Goal: Ask a question

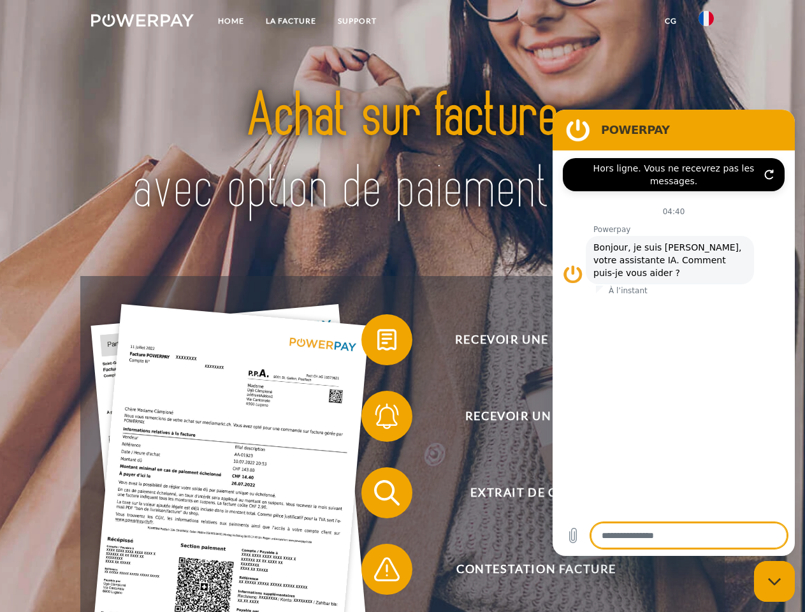
click at [142, 22] on img at bounding box center [142, 20] width 103 height 13
click at [706, 22] on img at bounding box center [706, 18] width 15 height 15
click at [671, 21] on link "CG" at bounding box center [671, 21] width 34 height 23
click at [377, 342] on span at bounding box center [368, 340] width 64 height 64
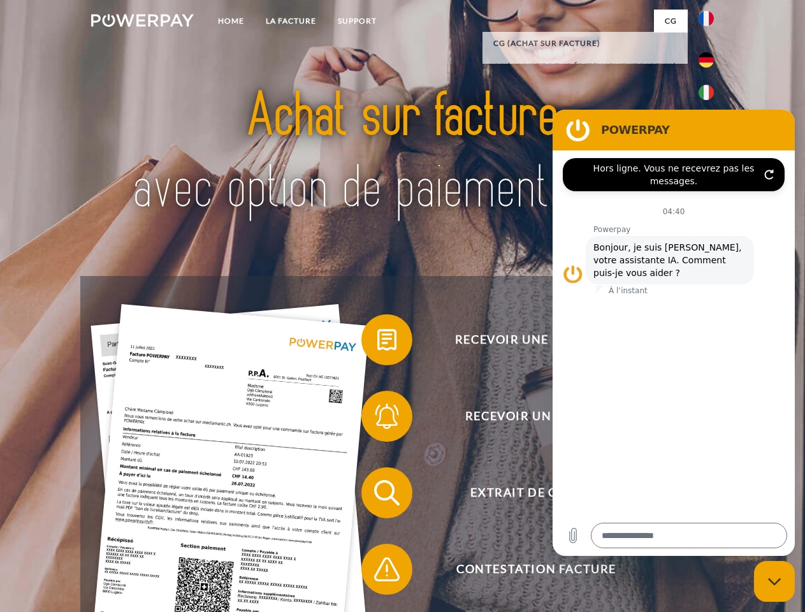
click at [377, 419] on span at bounding box center [368, 416] width 64 height 64
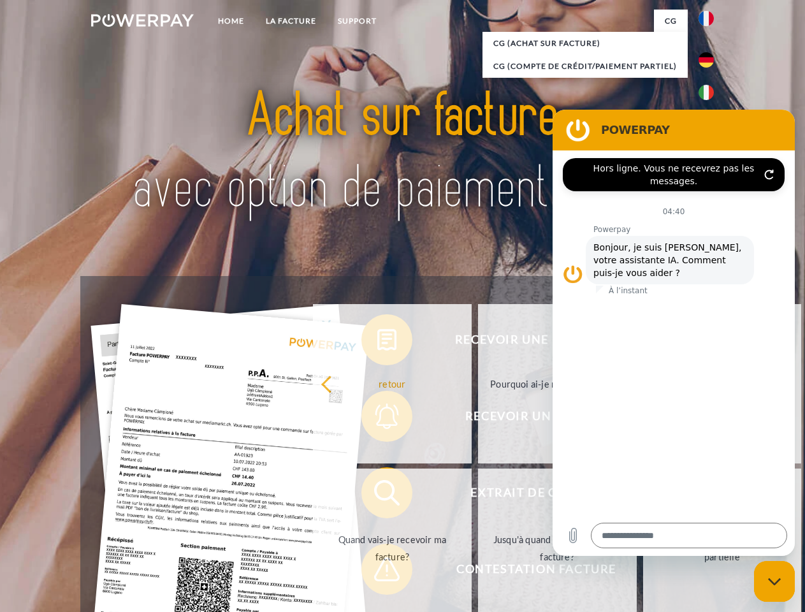
click at [478, 495] on link "Jusqu'à quand dois-je payer ma facture?" at bounding box center [557, 548] width 159 height 159
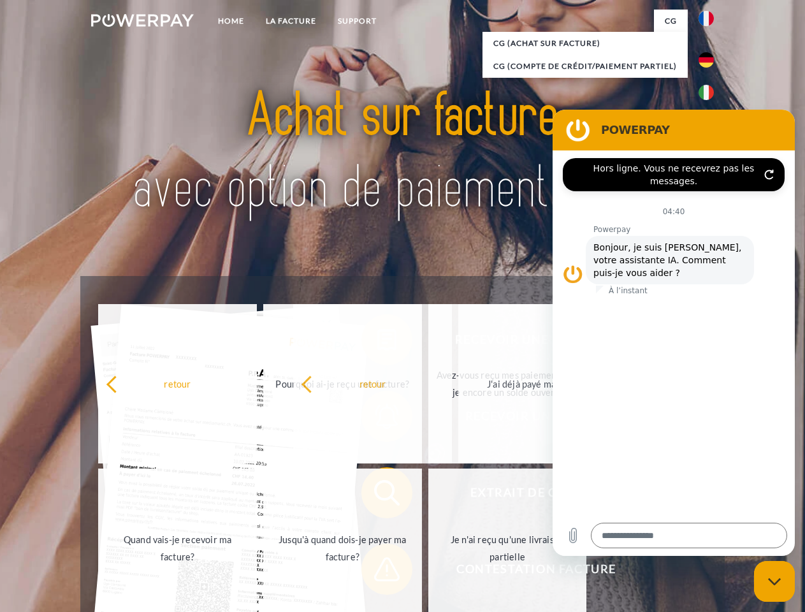
click at [377, 572] on div "Recevoir une facture ? Recevoir un rappel? Extrait de compte retour" at bounding box center [402, 531] width 644 height 510
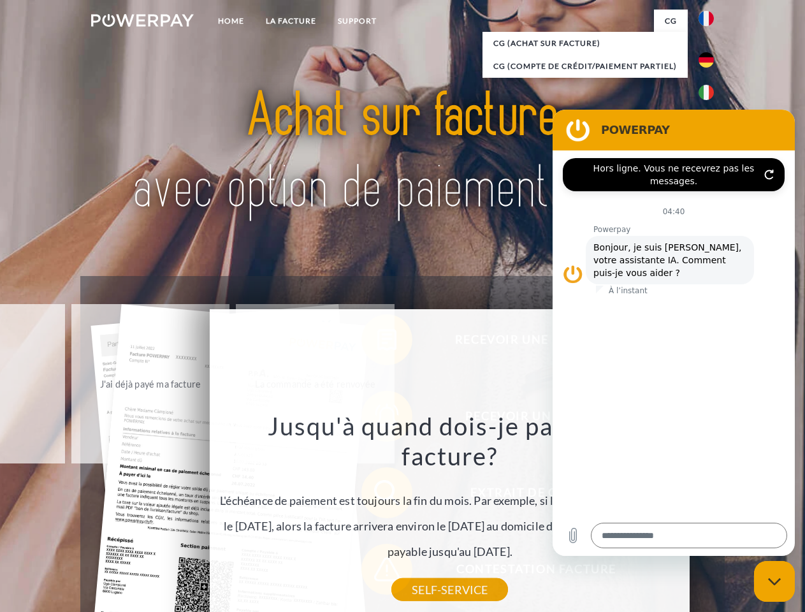
click at [775, 581] on icon "Fermer la fenêtre de messagerie" at bounding box center [774, 582] width 13 height 8
type textarea "*"
